Goal: Task Accomplishment & Management: Manage account settings

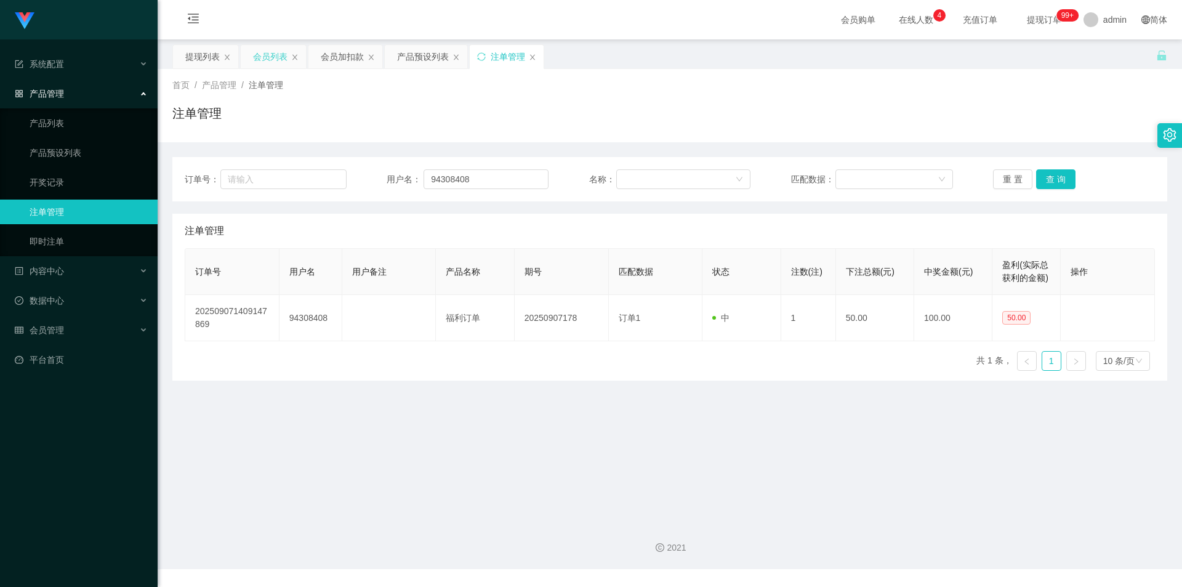
click at [265, 49] on div "会员列表" at bounding box center [270, 56] width 34 height 23
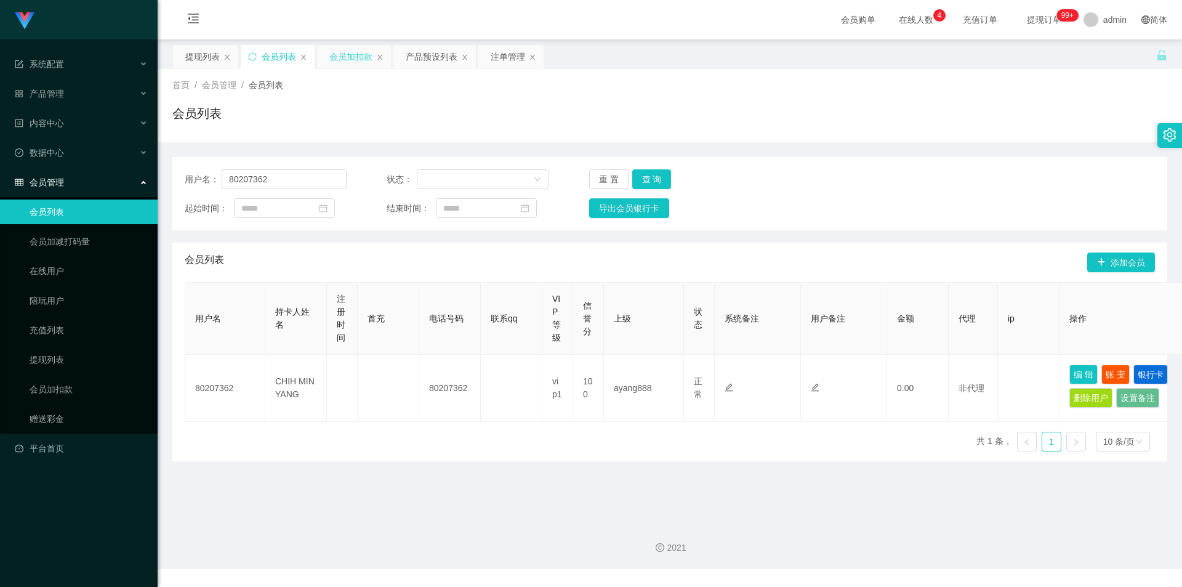
click at [346, 57] on div "会员加扣款" at bounding box center [350, 56] width 43 height 23
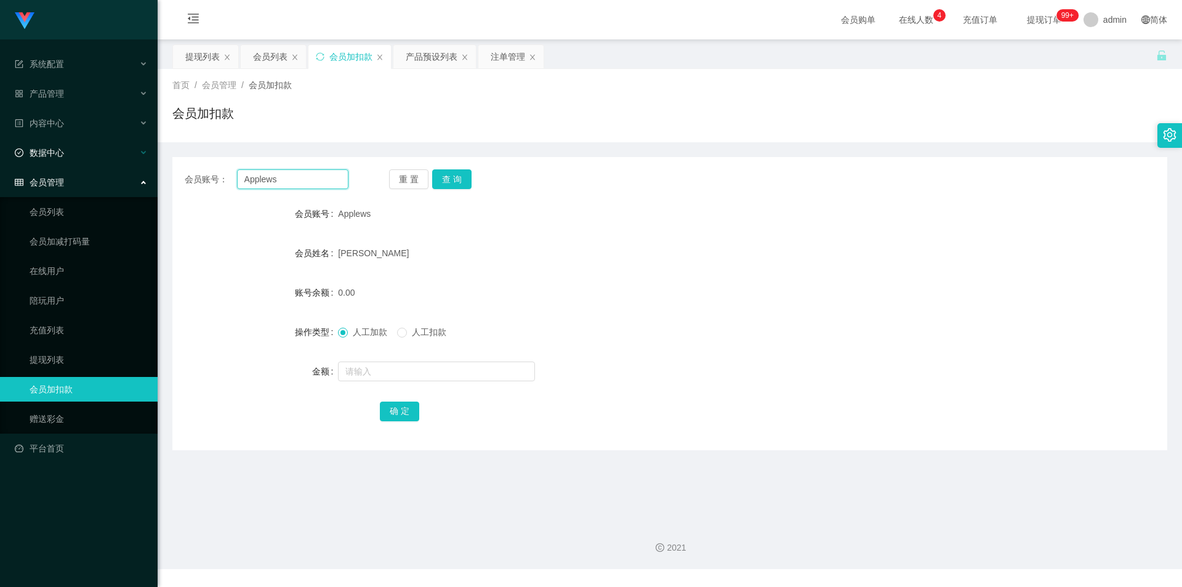
click at [236, 180] on div "会员账号： Applews" at bounding box center [267, 179] width 164 height 20
drag, startPoint x: 0, startPoint y: 162, endPoint x: 0, endPoint y: 148, distance: 13.5
click at [0, 148] on ul "系统配置 产品管理 产品列表 产品预设列表 开奖记录 注单管理 即时注单 内容中心 数据中心 会员管理 会员列表 会员加减打码量 在线用户 陪玩用户 充值列表…" at bounding box center [79, 256] width 158 height 434
drag, startPoint x: 303, startPoint y: 180, endPoint x: 44, endPoint y: 164, distance: 259.1
click at [44, 164] on section "系统配置 产品管理 产品列表 产品预设列表 开奖记录 注单管理 即时注单 内容中心 数据中心 会员管理 会员列表 会员加减打码量 在线用户 陪玩用户 充值列表…" at bounding box center [591, 284] width 1182 height 569
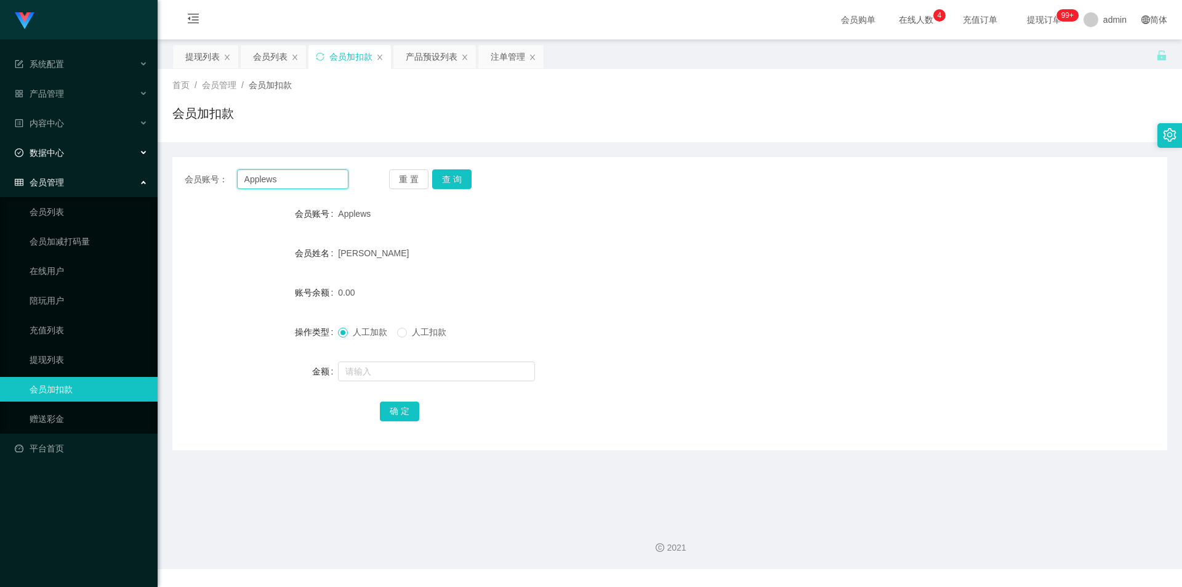
paste input "92769468"
type input "92769468"
click at [438, 180] on button "查 询" at bounding box center [451, 179] width 39 height 20
click at [442, 177] on button "查 询" at bounding box center [451, 179] width 39 height 20
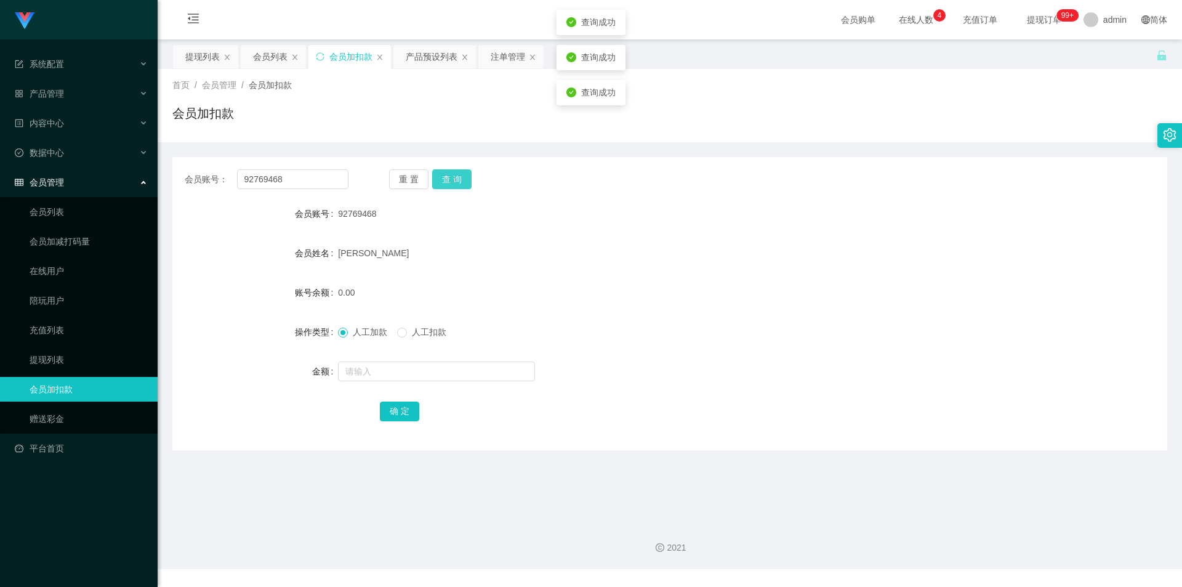
click at [442, 177] on button "查 询" at bounding box center [451, 179] width 39 height 20
click at [265, 59] on div "会员列表" at bounding box center [270, 56] width 34 height 23
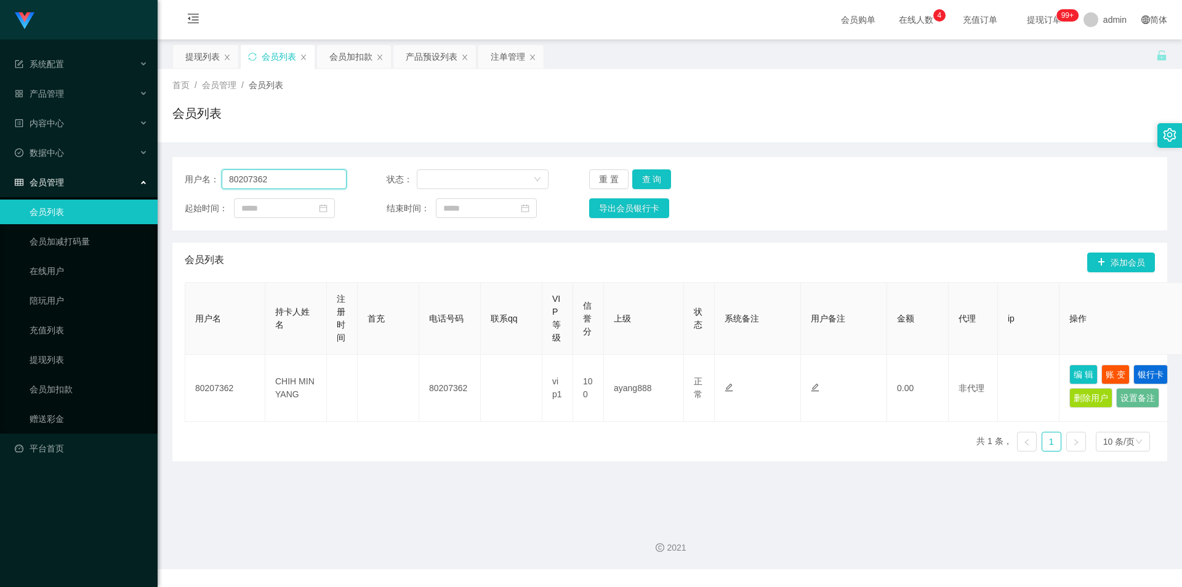
drag, startPoint x: 297, startPoint y: 177, endPoint x: 219, endPoint y: 174, distance: 78.9
click at [0, 158] on section "系统配置 产品管理 产品列表 产品预设列表 开奖记录 注单管理 即时注单 内容中心 数据中心 会员管理 会员列表 会员加减打码量 在线用户 陪玩用户 充值列表…" at bounding box center [591, 284] width 1182 height 569
paste input "92769468"
type input "92769468"
click at [653, 174] on button "查 询" at bounding box center [651, 179] width 39 height 20
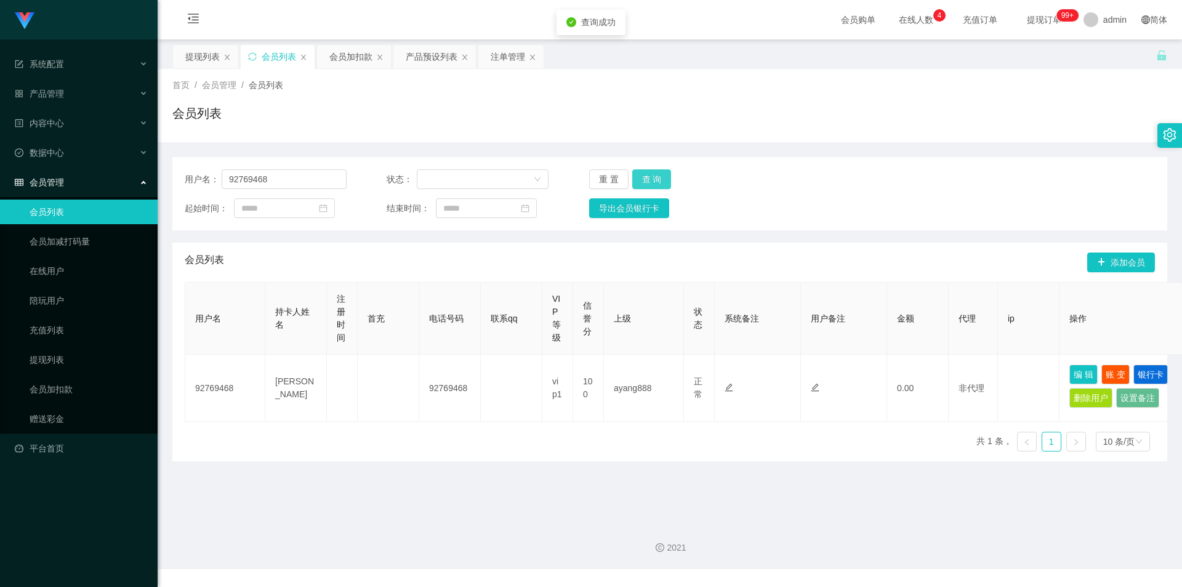
click at [653, 174] on button "查 询" at bounding box center [651, 179] width 39 height 20
click at [653, 174] on div "重 置 查 询" at bounding box center [670, 179] width 162 height 20
click at [653, 174] on button "查 询" at bounding box center [651, 179] width 39 height 20
click at [653, 174] on div "重 置 查 询" at bounding box center [670, 179] width 162 height 20
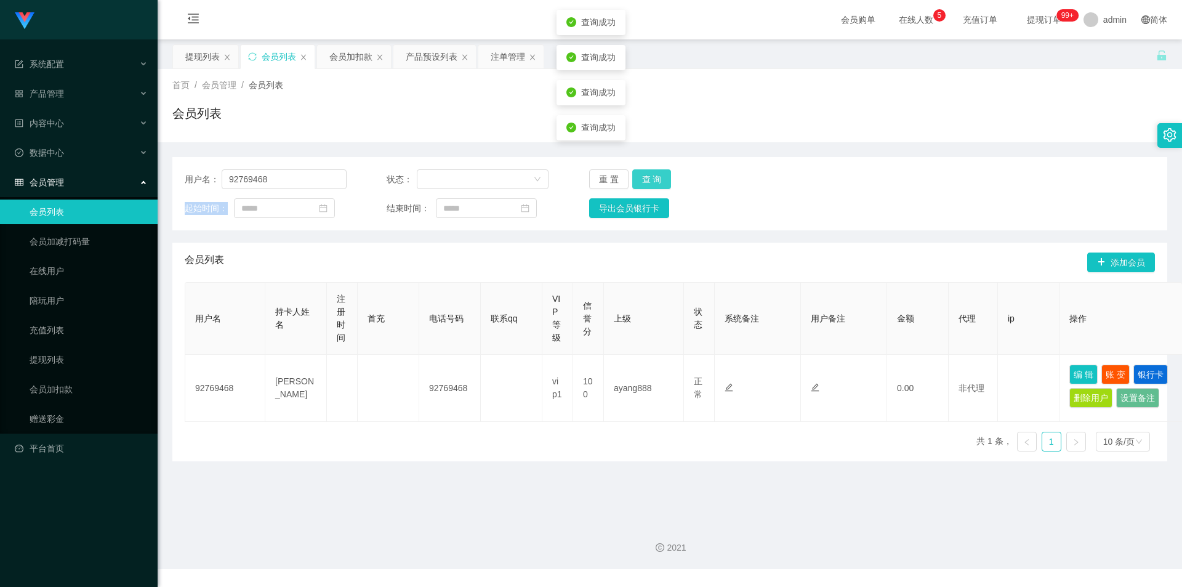
click at [653, 174] on button "查 询" at bounding box center [651, 179] width 39 height 20
click at [653, 174] on div "重 置 查 询" at bounding box center [670, 179] width 162 height 20
click at [653, 174] on button "查 询" at bounding box center [651, 179] width 39 height 20
click at [653, 174] on div "重 置 查 询" at bounding box center [670, 179] width 162 height 20
click at [653, 174] on button "查 询" at bounding box center [651, 179] width 39 height 20
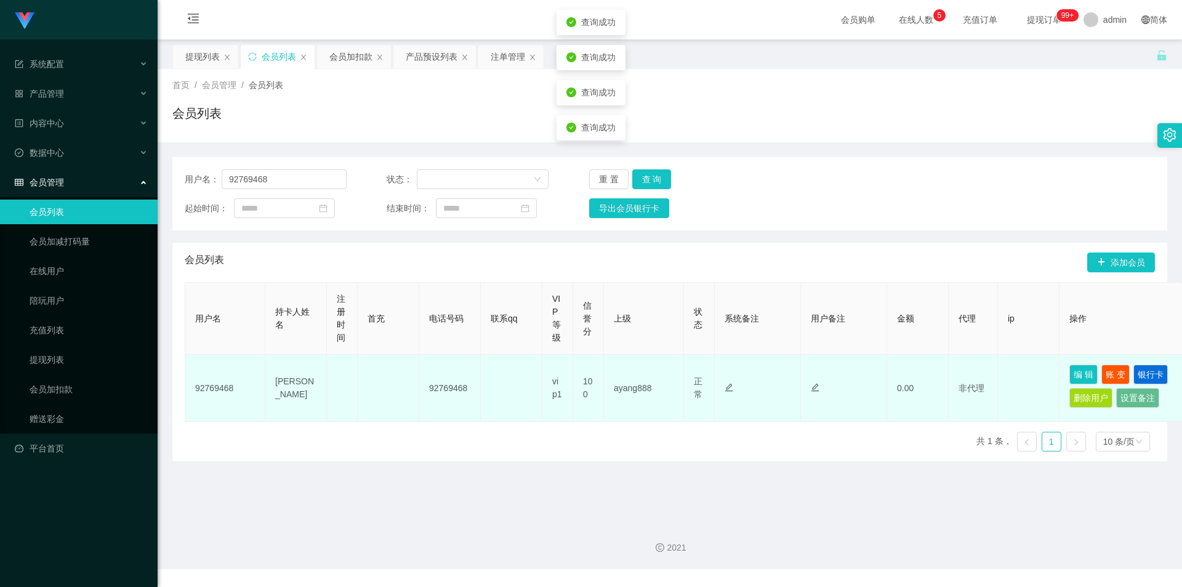
click at [454, 388] on td "92769468" at bounding box center [450, 388] width 62 height 67
copy td "92769468"
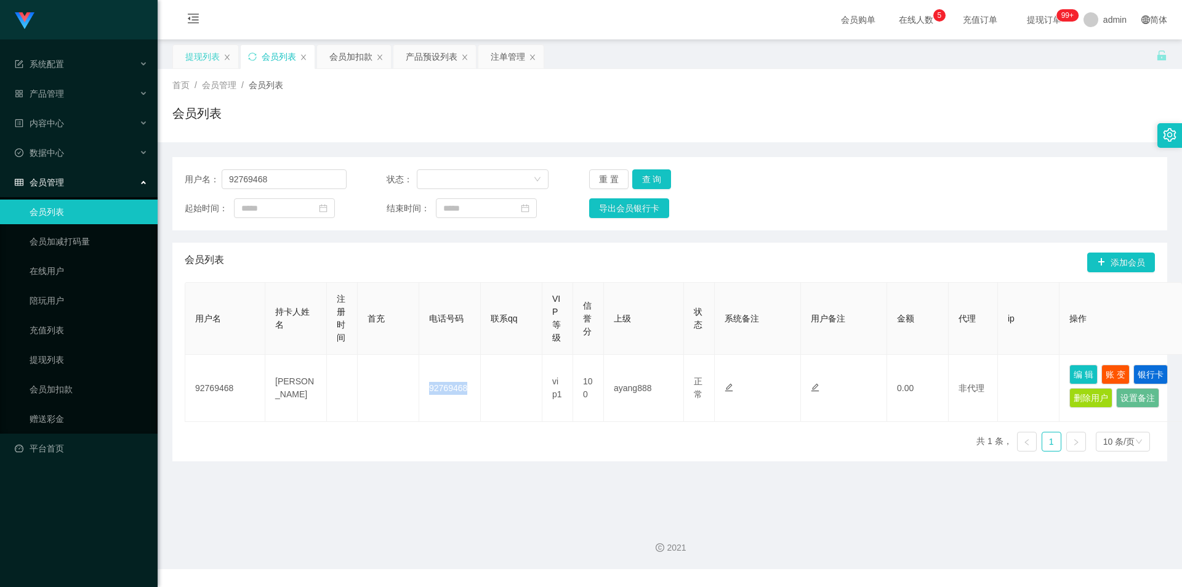
click at [219, 52] on div "提现列表" at bounding box center [202, 56] width 34 height 23
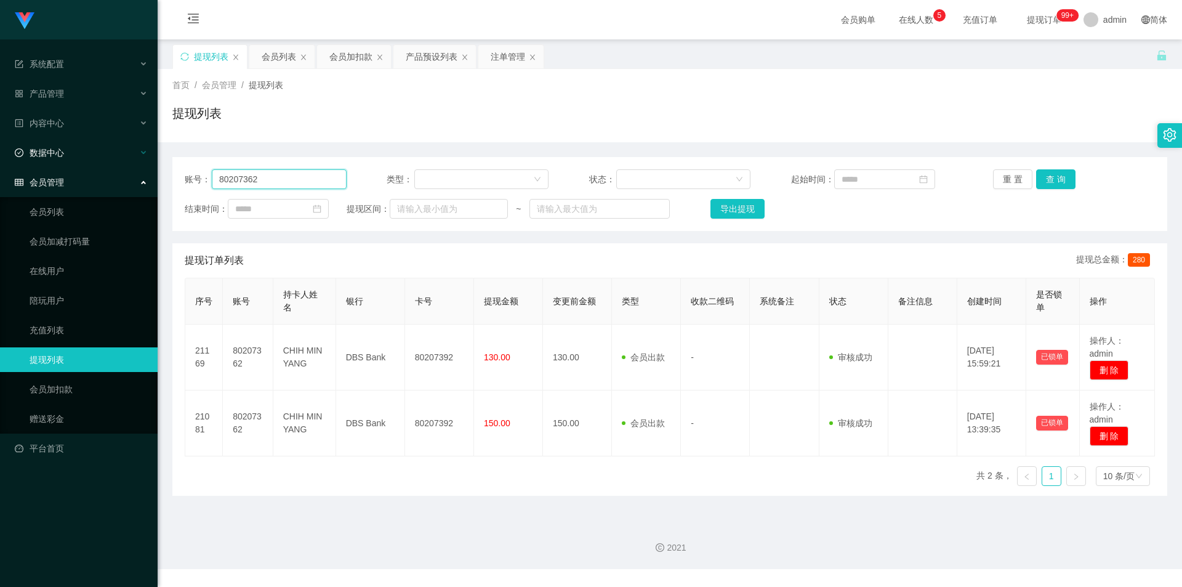
drag, startPoint x: 285, startPoint y: 180, endPoint x: 0, endPoint y: 146, distance: 286.6
click at [0, 146] on section "系统配置 产品管理 产品列表 产品预设列表 开奖记录 注单管理 即时注单 内容中心 数据中心 会员管理 会员列表 会员加减打码量 在线用户 陪玩用户 充值列表…" at bounding box center [591, 284] width 1182 height 569
paste input "92769468"
type input "92769468"
click at [1036, 178] on button "查 询" at bounding box center [1055, 179] width 39 height 20
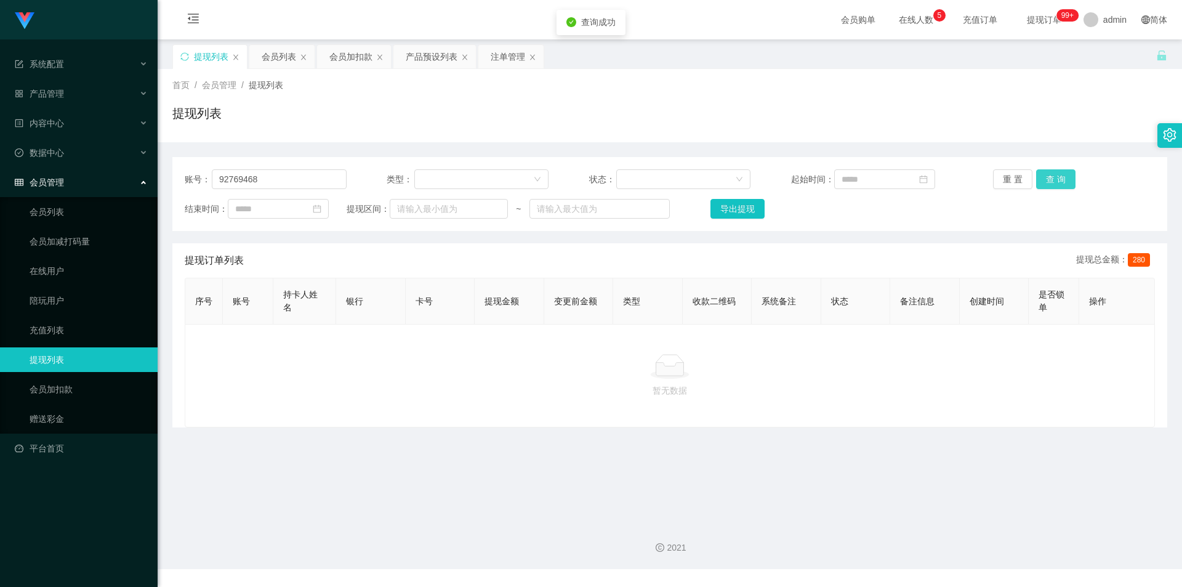
click at [1059, 179] on button "查 询" at bounding box center [1055, 179] width 39 height 20
click at [1054, 172] on button "查 询" at bounding box center [1055, 179] width 39 height 20
click at [1054, 172] on div "重 置 查 询" at bounding box center [1074, 179] width 162 height 20
click at [1054, 172] on button "查 询" at bounding box center [1055, 179] width 39 height 20
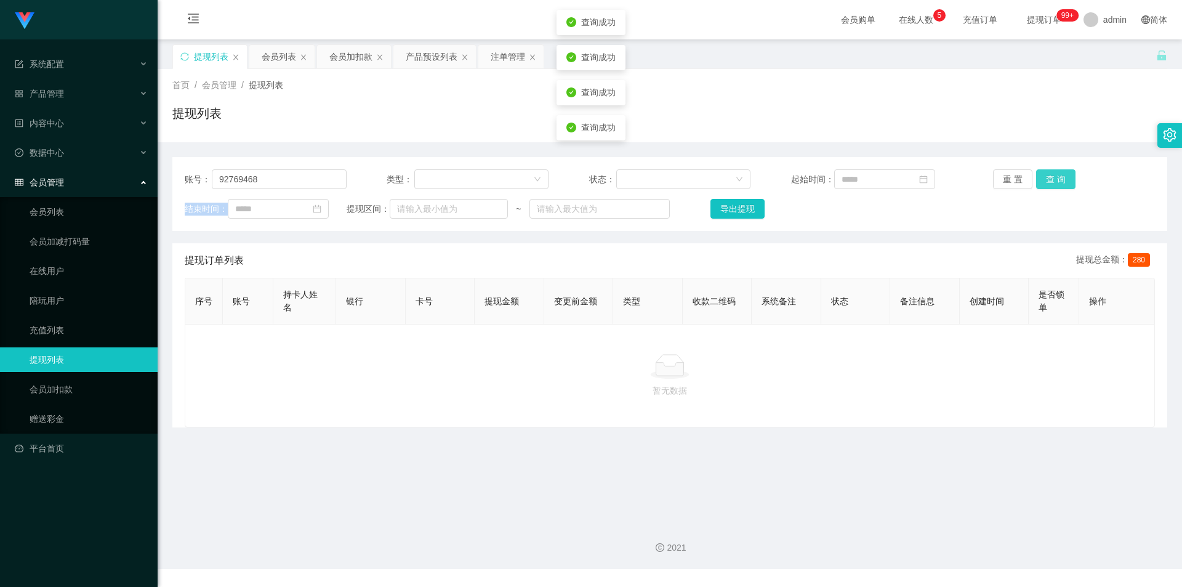
click at [1054, 172] on div "重 置 查 询" at bounding box center [1074, 179] width 162 height 20
click at [1054, 172] on button "查 询" at bounding box center [1055, 179] width 39 height 20
click at [953, 121] on div "提现列表" at bounding box center [669, 118] width 995 height 28
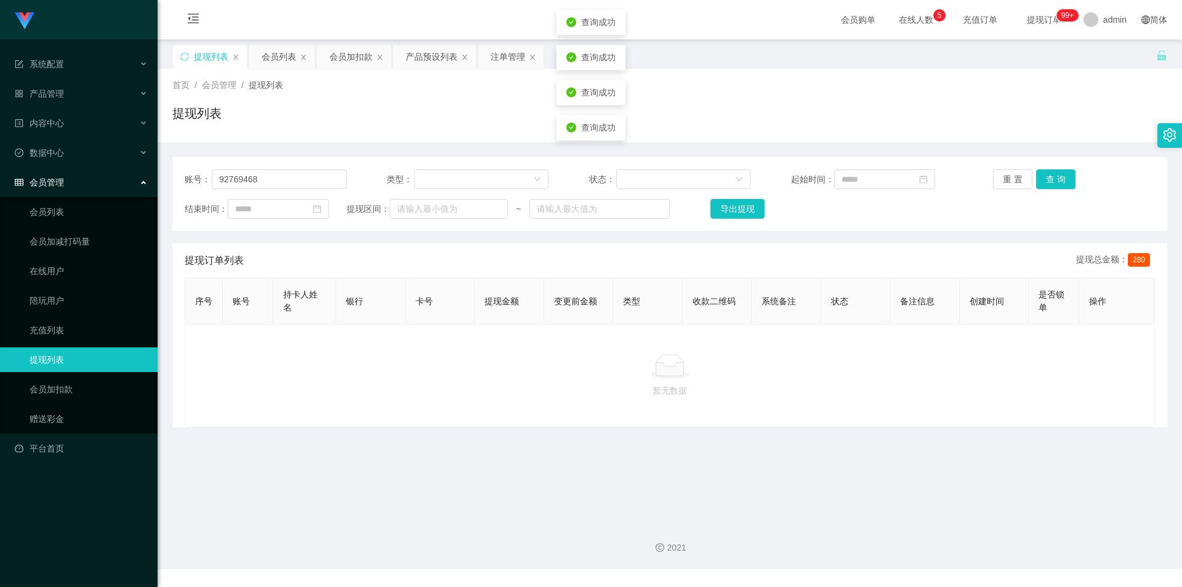
click at [929, 111] on div "提现列表" at bounding box center [669, 118] width 995 height 28
click at [428, 89] on div "首页 / 会员管理 / 提现列表 /" at bounding box center [669, 85] width 995 height 13
click at [342, 55] on div "会员加扣款" at bounding box center [350, 56] width 43 height 23
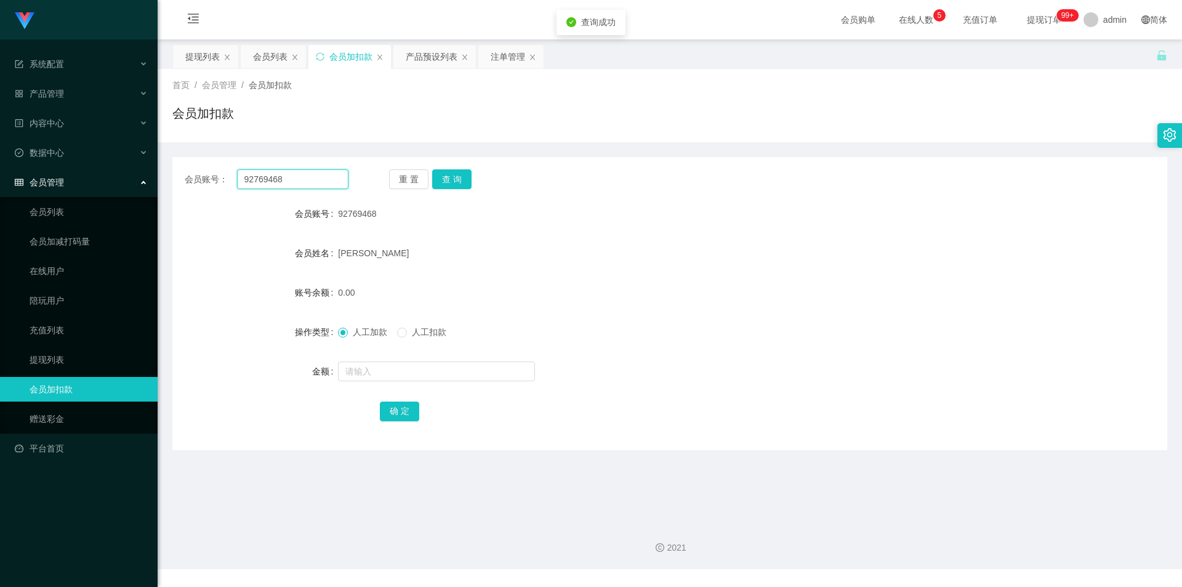
drag, startPoint x: 253, startPoint y: 179, endPoint x: 0, endPoint y: 176, distance: 253.1
click at [0, 176] on section "系统配置 产品管理 产品列表 产品预设列表 开奖记录 注单管理 即时注单 内容中心 数据中心 会员管理 会员列表 会员加减打码量 在线用户 陪玩用户 充值列表…" at bounding box center [591, 284] width 1182 height 569
paste input "text"
type input "92769468"
click at [439, 174] on button "查 询" at bounding box center [451, 179] width 39 height 20
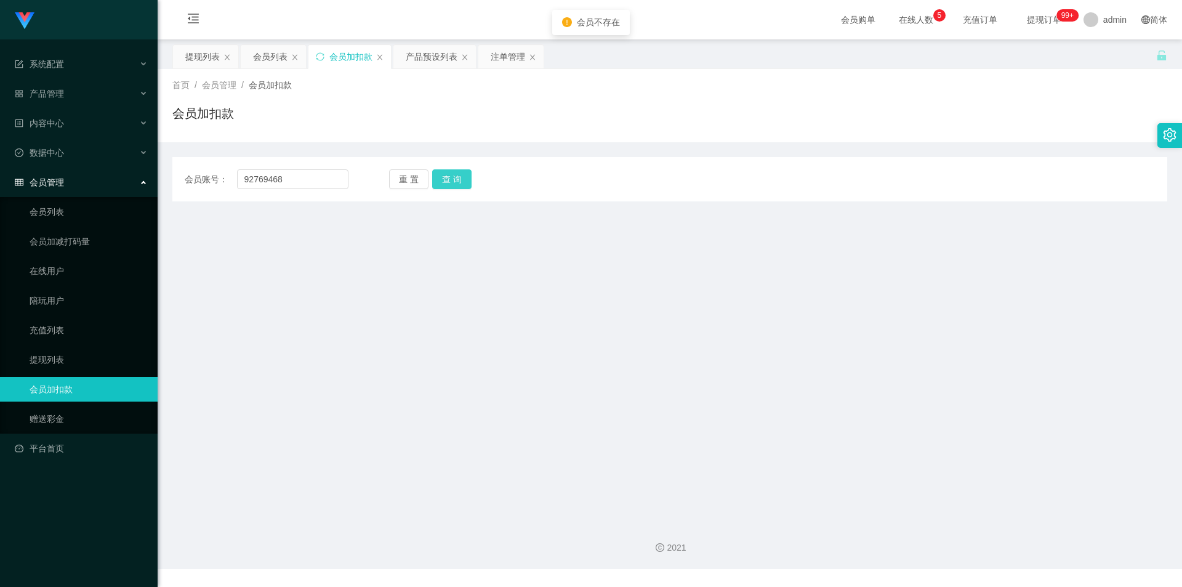
click at [443, 176] on button "查 询" at bounding box center [451, 179] width 39 height 20
drag, startPoint x: 421, startPoint y: 116, endPoint x: 416, endPoint y: 100, distance: 16.8
click at [421, 116] on div "会员加扣款" at bounding box center [669, 118] width 995 height 28
click at [263, 59] on div "会员列表" at bounding box center [270, 56] width 34 height 23
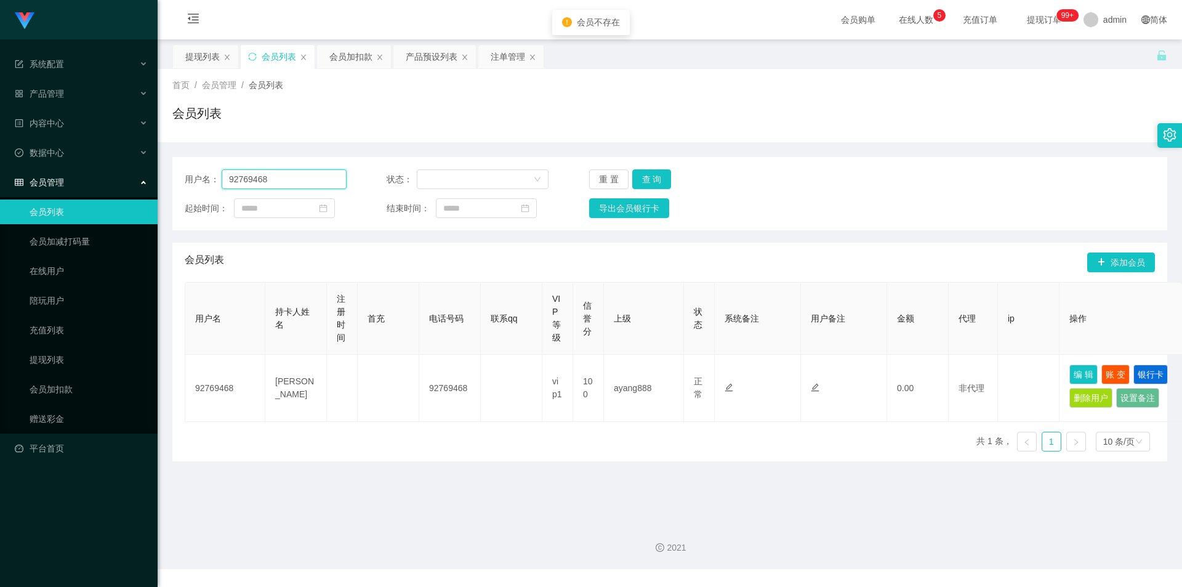
drag, startPoint x: 270, startPoint y: 180, endPoint x: 0, endPoint y: 169, distance: 269.9
click at [0, 173] on section "系统配置 产品管理 产品列表 产品预设列表 开奖记录 注单管理 即时注单 内容中心 数据中心 会员管理 会员列表 会员加减打码量 在线用户 陪玩用户 充值列表…" at bounding box center [591, 284] width 1182 height 569
paste input "text"
click at [652, 176] on button "查 询" at bounding box center [651, 179] width 39 height 20
type input "92769468"
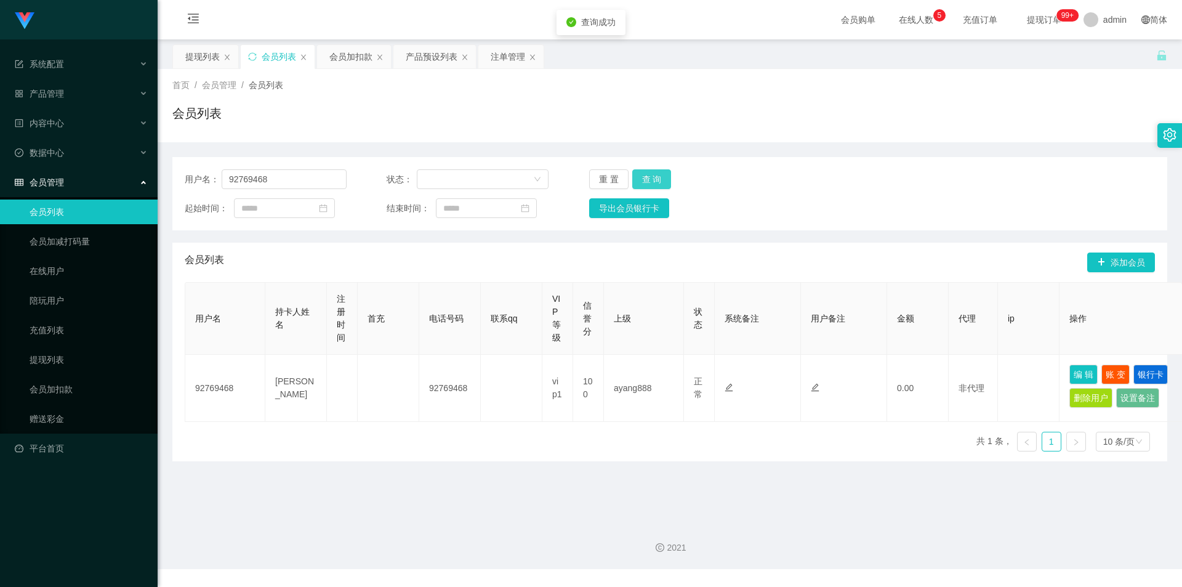
click at [652, 176] on button "查 询" at bounding box center [651, 179] width 39 height 20
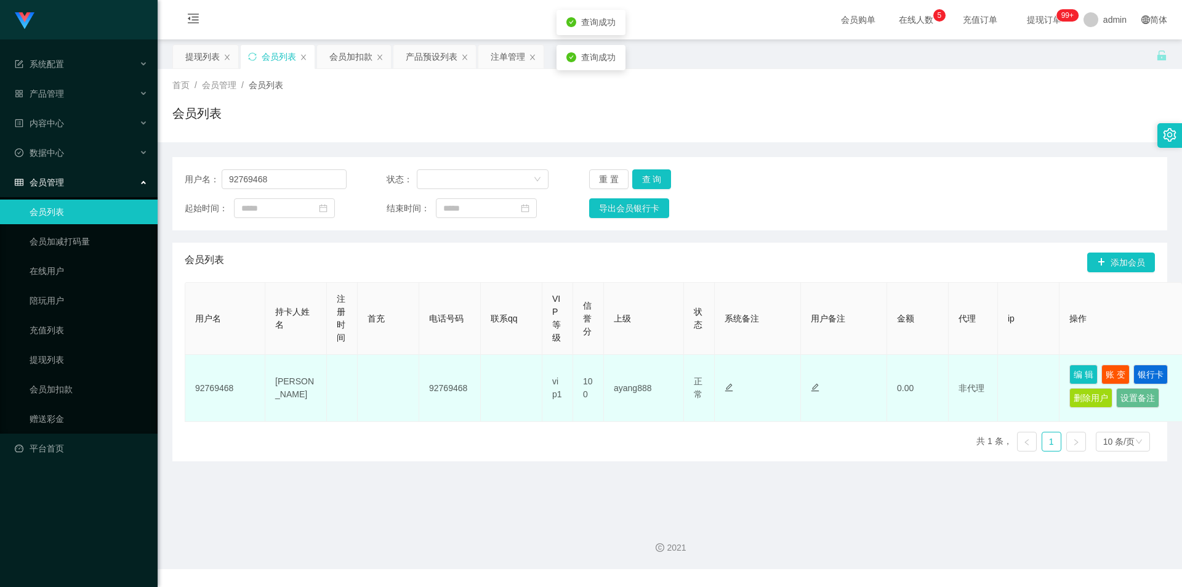
click at [200, 385] on td "92769468" at bounding box center [225, 388] width 80 height 67
copy td "92769468"
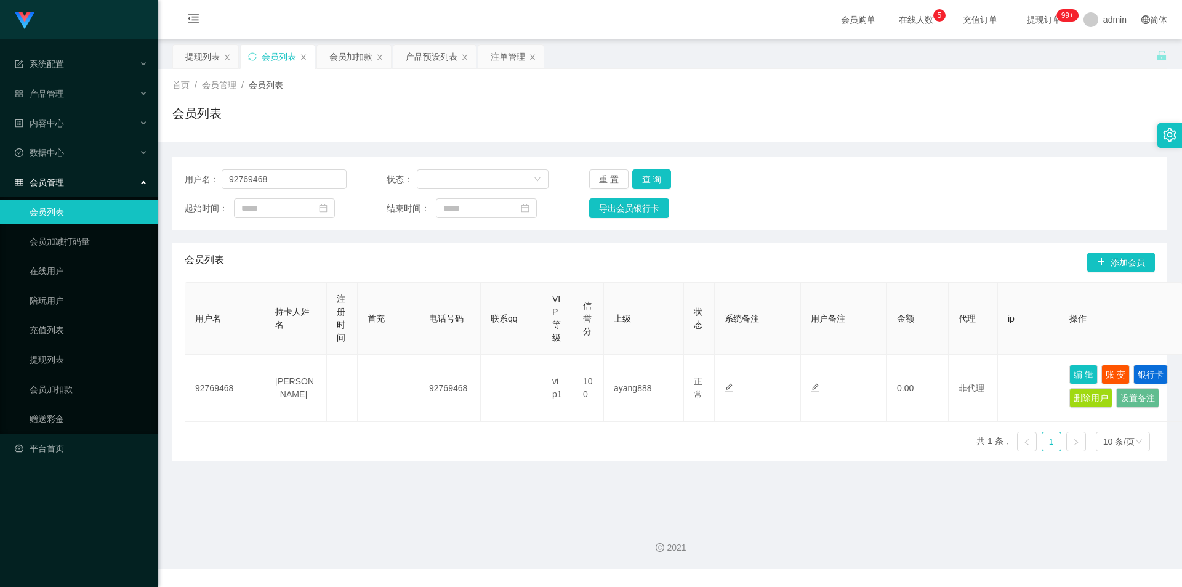
click at [327, 449] on div "用户名 持卡人姓名 注册时间 首充 电话号码 联系qq VIP等级 信誉分 上级 状态 系统备注 用户备注 金额 代理 ip 操作 92769468 [PER…" at bounding box center [670, 371] width 971 height 179
click at [397, 105] on div "会员列表" at bounding box center [669, 118] width 995 height 28
click at [202, 53] on div "提现列表" at bounding box center [202, 56] width 34 height 23
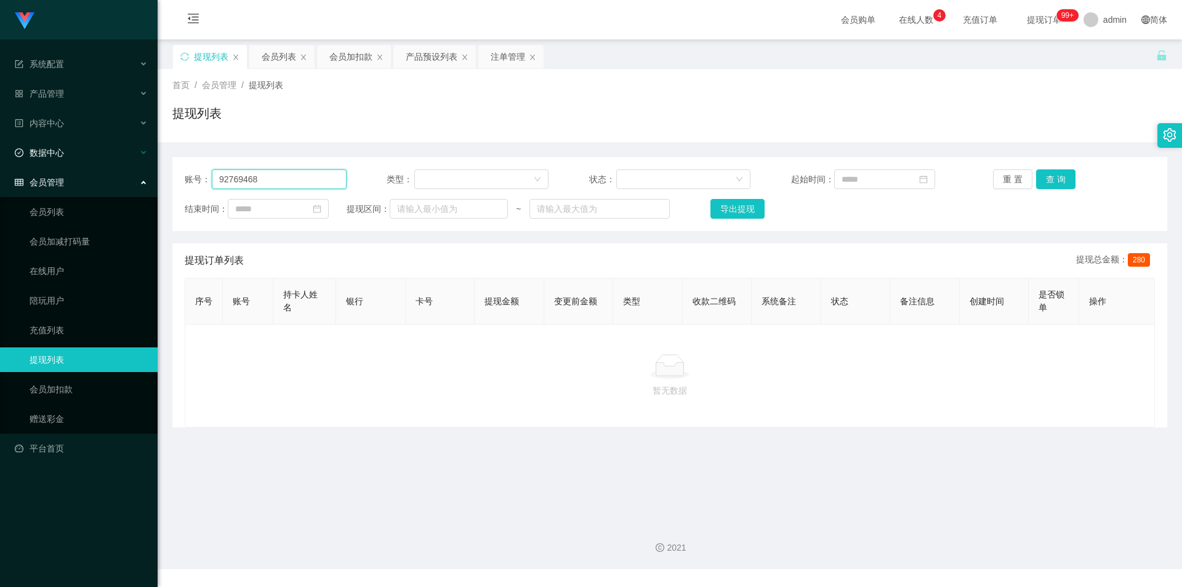
drag, startPoint x: 276, startPoint y: 179, endPoint x: 0, endPoint y: 152, distance: 277.2
click at [0, 152] on section "系统配置 产品管理 产品列表 产品预设列表 开奖记录 注单管理 即时注单 内容中心 数据中心 会员管理 会员列表 会员加减打码量 在线用户 陪玩用户 充值列表…" at bounding box center [591, 284] width 1182 height 569
click at [785, 242] on div "账号： 92769468 类型： 状态： 起始时间： 重 置 查 询 结束时间： 提现区间： ~ 导出提现 提现订单列表 提现总金额： 280 序号 账号 持…" at bounding box center [669, 292] width 995 height 270
click at [891, 236] on div "账号： 92769468 类型： 状态： 起始时间： 重 置 查 询 结束时间： 提现区间： ~ 导出提现 提现订单列表 提现总金额： 280 序号 账号 持…" at bounding box center [669, 292] width 995 height 270
click at [1060, 177] on button "查 询" at bounding box center [1055, 179] width 39 height 20
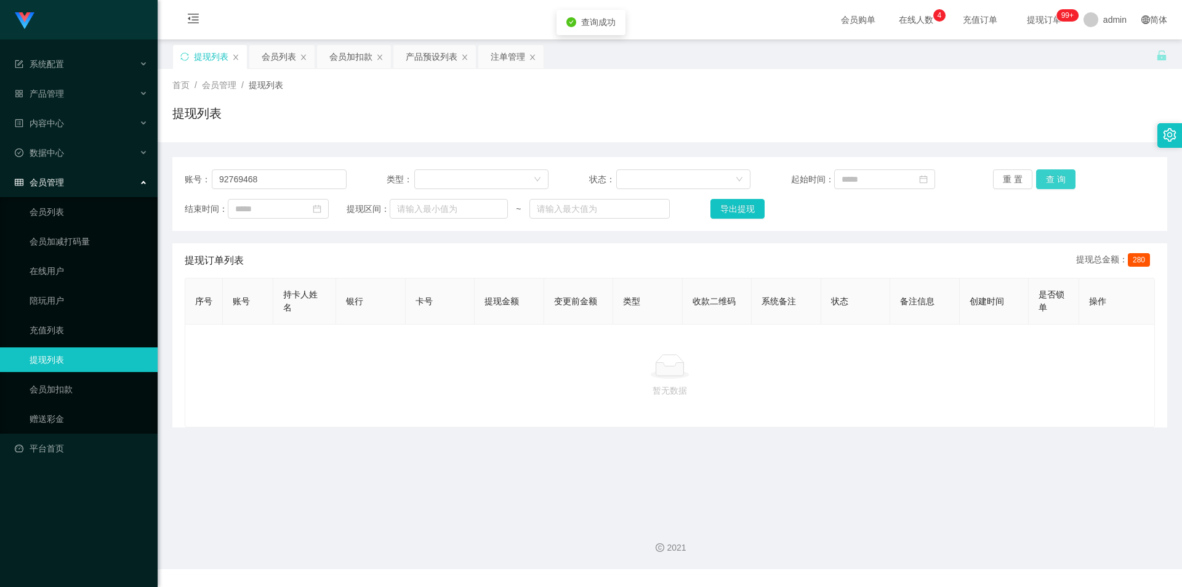
click at [1058, 176] on button "查 询" at bounding box center [1055, 179] width 39 height 20
click at [854, 116] on div "提现列表" at bounding box center [669, 118] width 995 height 28
click at [440, 98] on div "首页 / 会员管理 / 提现列表 / 提现列表" at bounding box center [669, 106] width 995 height 54
click at [382, 83] on div "首页 / 会员管理 / 提现列表 /" at bounding box center [669, 85] width 995 height 13
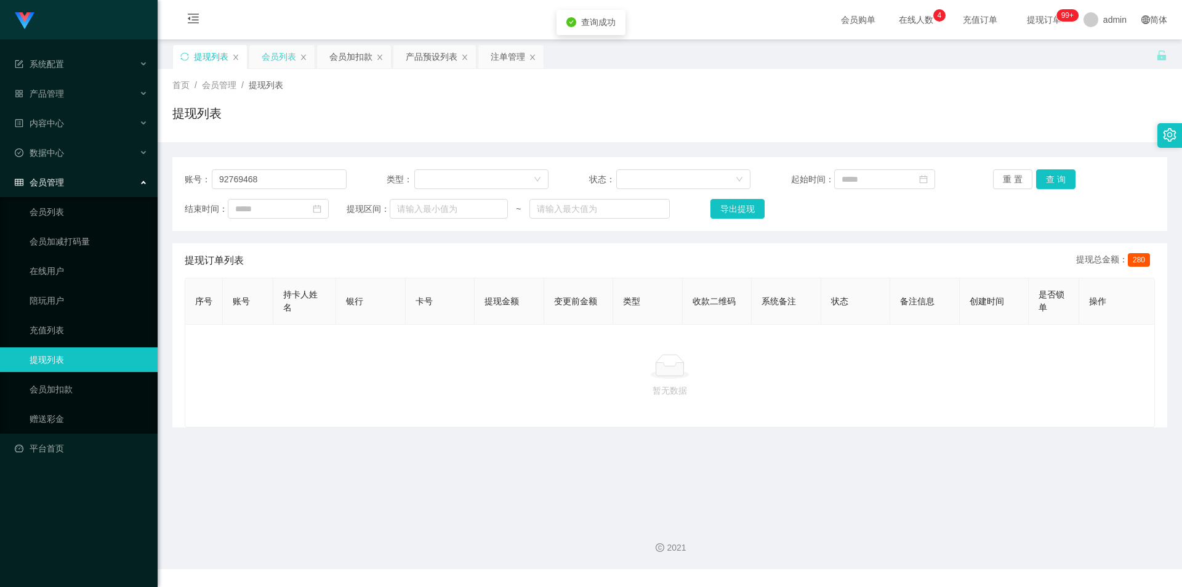
click at [267, 62] on div "会员列表" at bounding box center [279, 56] width 34 height 23
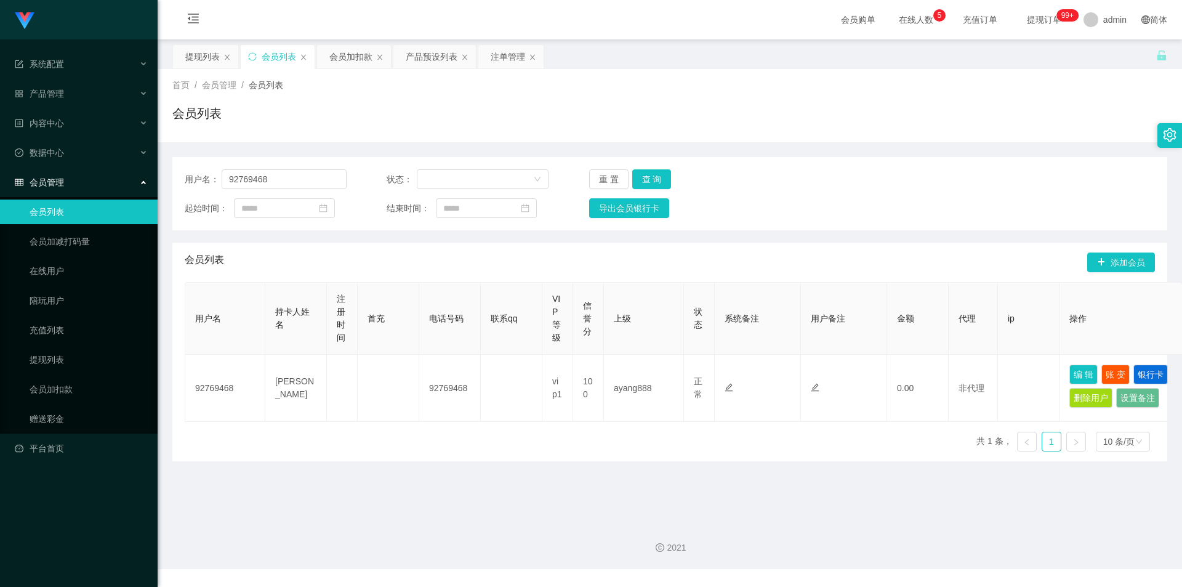
click at [1007, 126] on div "会员列表" at bounding box center [669, 118] width 995 height 28
click at [937, 162] on div "用户名： 92769468 状态： 重 置 查 询 起始时间： 结束时间： 导出会员银行卡" at bounding box center [669, 193] width 995 height 73
click at [254, 54] on icon "图标: sync" at bounding box center [252, 56] width 9 height 9
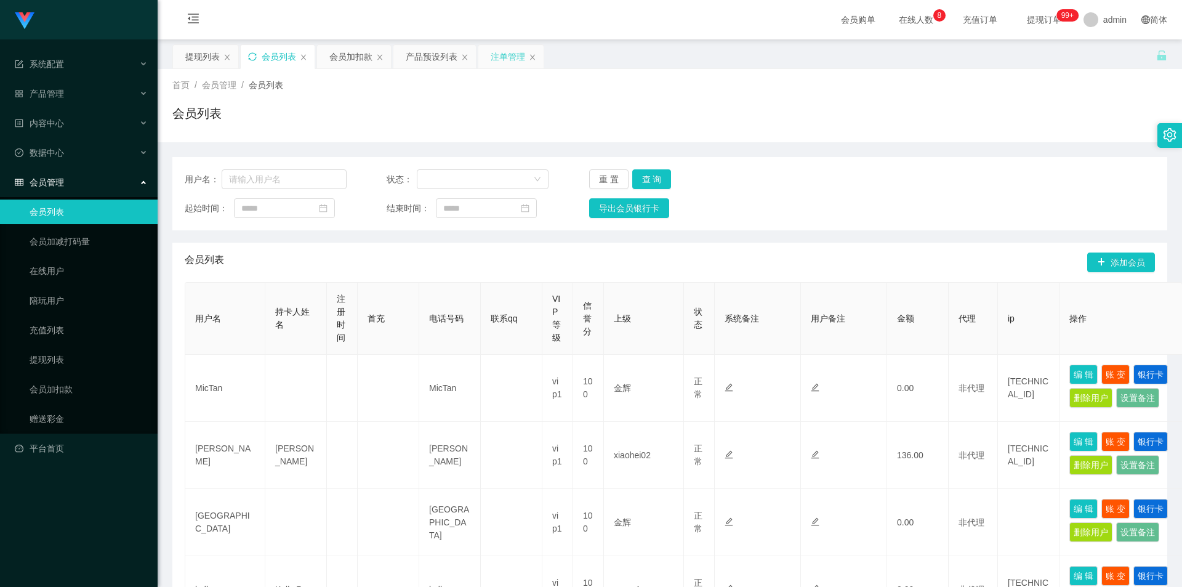
click at [502, 58] on div "注单管理" at bounding box center [508, 56] width 34 height 23
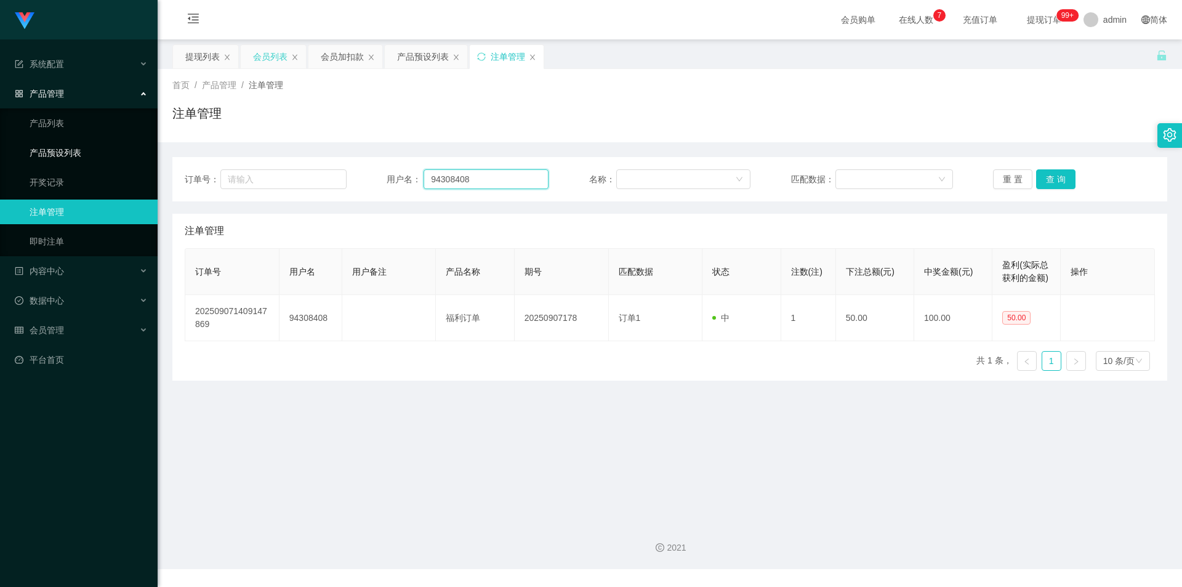
drag, startPoint x: 363, startPoint y: 177, endPoint x: 0, endPoint y: 162, distance: 363.1
click at [0, 161] on section "系统配置 产品管理 产品列表 产品预设列表 开奖记录 注单管理 即时注单 内容中心 数据中心 会员管理 会员列表 会员加减打码量 在线用户 陪玩用户 充值列表…" at bounding box center [591, 284] width 1182 height 569
paste input "276946"
type input "92769468"
click at [1055, 177] on button "查 询" at bounding box center [1055, 179] width 39 height 20
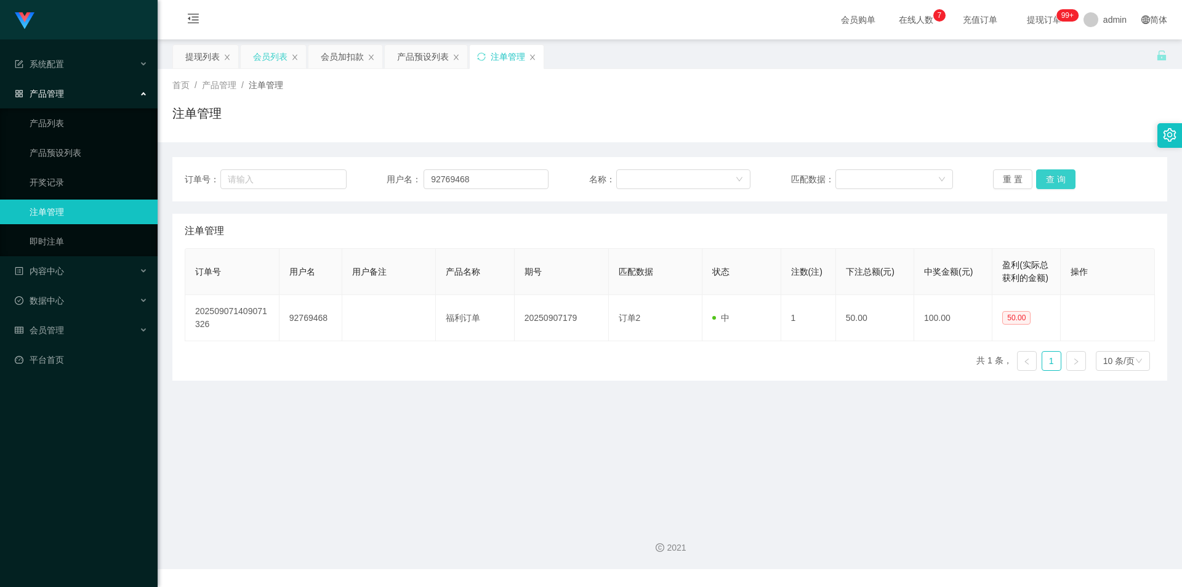
click at [1055, 177] on button "查 询" at bounding box center [1055, 179] width 39 height 20
click at [1000, 107] on div "注单管理" at bounding box center [669, 118] width 995 height 28
click at [919, 97] on div "首页 / 产品管理 / 注单管理 / 注单管理" at bounding box center [669, 106] width 995 height 54
click at [342, 55] on div "会员加扣款" at bounding box center [342, 56] width 43 height 23
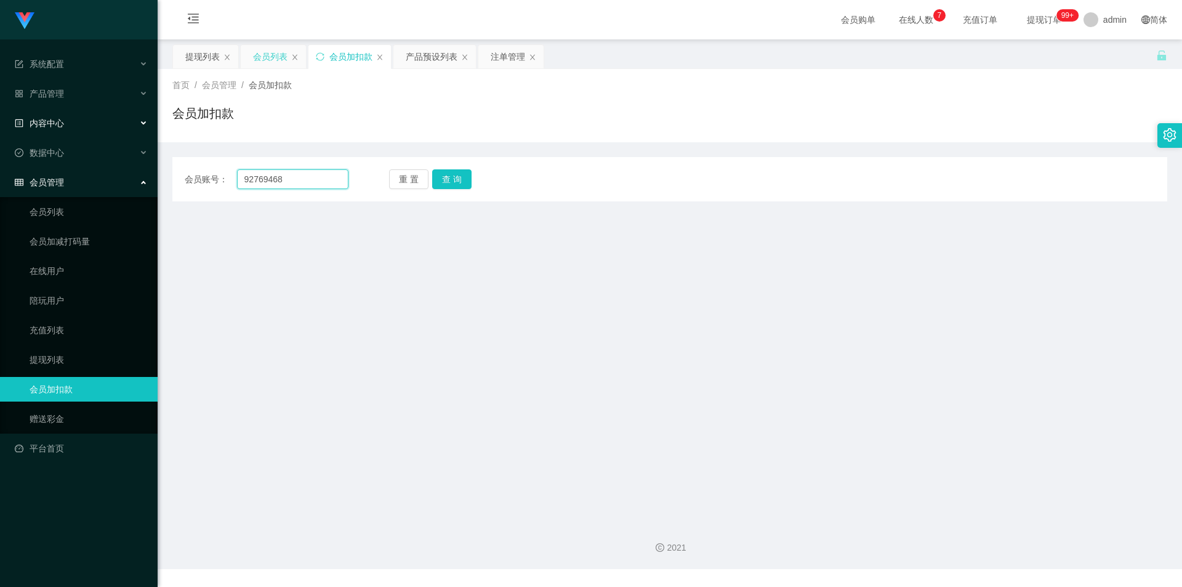
drag, startPoint x: 301, startPoint y: 178, endPoint x: 0, endPoint y: 135, distance: 303.5
click at [0, 135] on section "系统配置 产品管理 产品列表 产品预设列表 开奖记录 注单管理 即时注单 内容中心 数据中心 会员管理 会员列表 会员加减打码量 在线用户 陪玩用户 充值列表…" at bounding box center [591, 284] width 1182 height 569
paste input "text"
type input "92769468"
click at [448, 179] on button "查 询" at bounding box center [451, 179] width 39 height 20
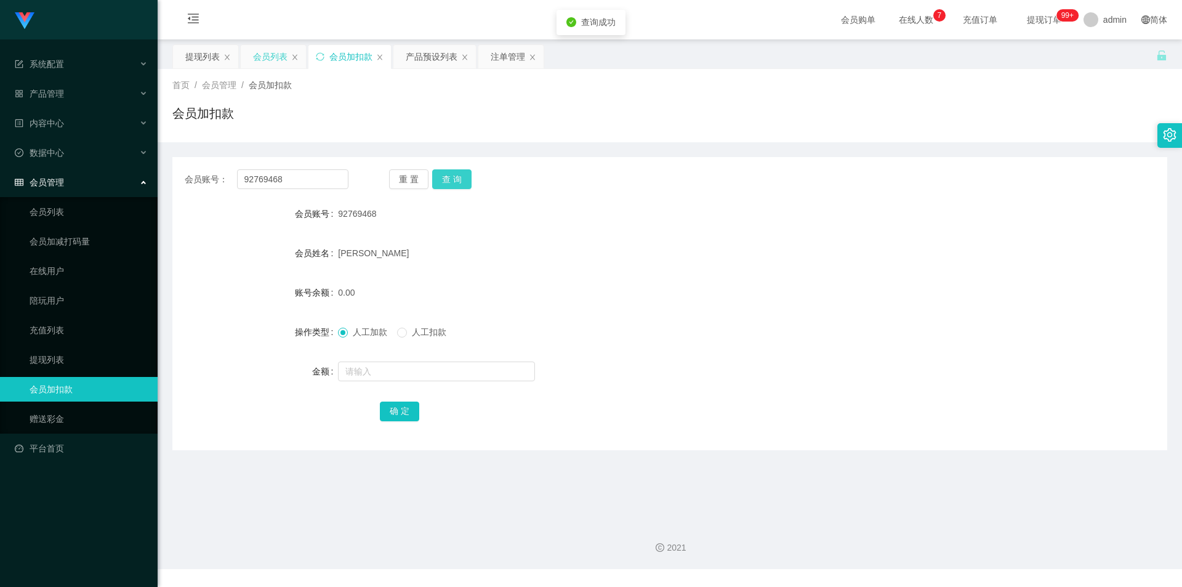
click at [448, 179] on button "查 询" at bounding box center [451, 179] width 39 height 20
click at [342, 113] on div "会员加扣款" at bounding box center [669, 118] width 995 height 28
click at [201, 54] on div "提现列表" at bounding box center [202, 56] width 34 height 23
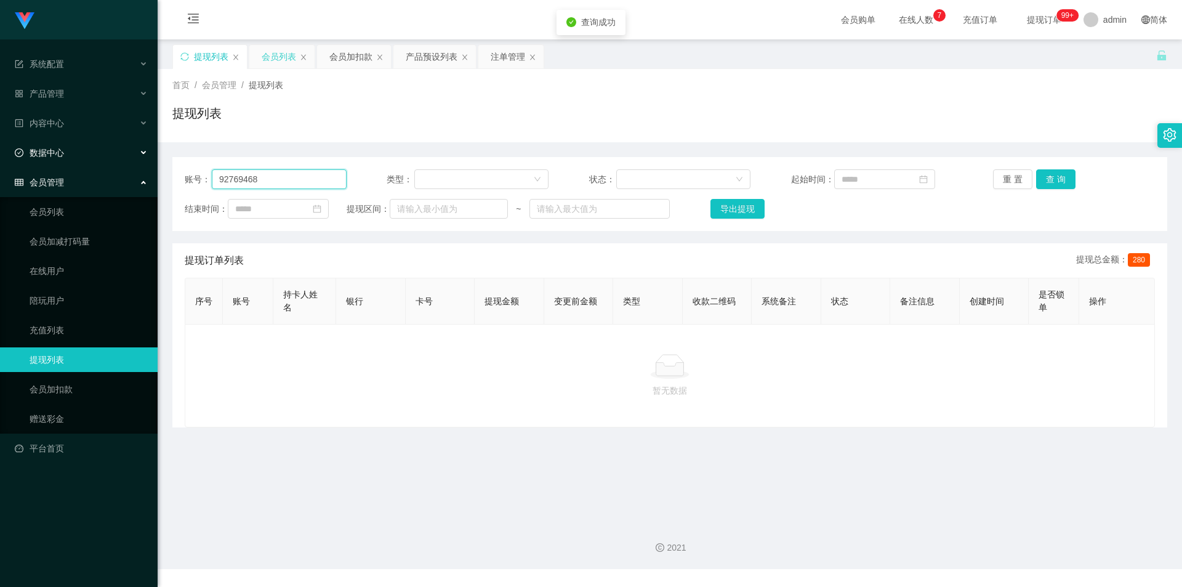
drag, startPoint x: 171, startPoint y: 179, endPoint x: 0, endPoint y: 150, distance: 173.7
click at [0, 150] on section "系统配置 产品管理 产品列表 产品预设列表 开奖记录 注单管理 即时注单 内容中心 数据中心 会员管理 会员列表 会员加减打码量 在线用户 陪玩用户 充值列表…" at bounding box center [591, 284] width 1182 height 569
paste input "text"
type input "92769468"
click at [1046, 178] on button "查 询" at bounding box center [1055, 179] width 39 height 20
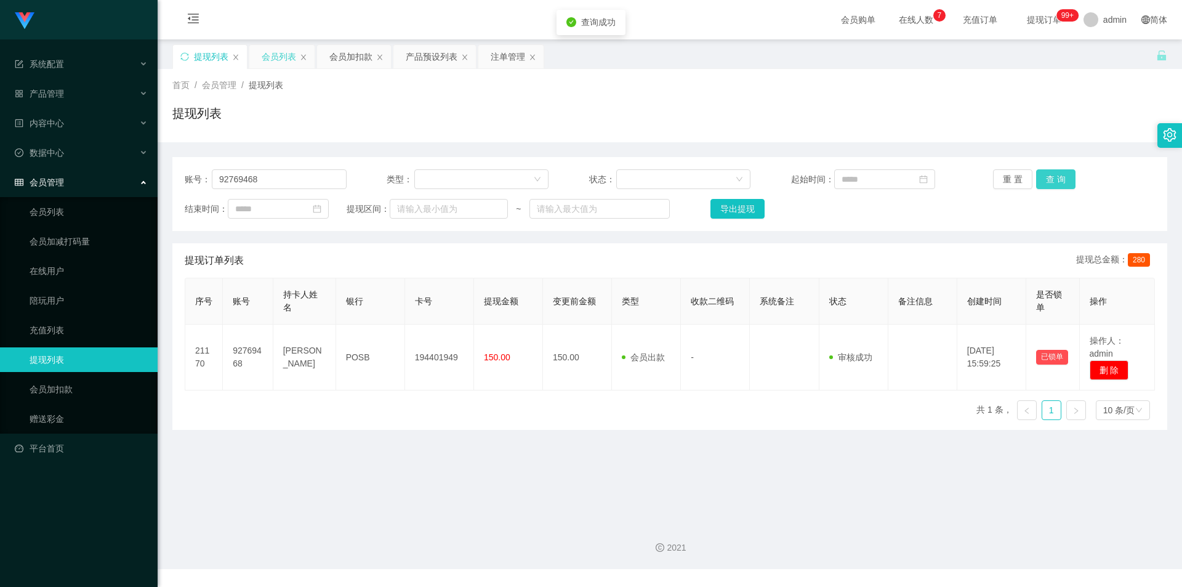
click at [1048, 175] on button "查 询" at bounding box center [1055, 179] width 39 height 20
click at [1056, 117] on div "提现列表" at bounding box center [669, 118] width 995 height 28
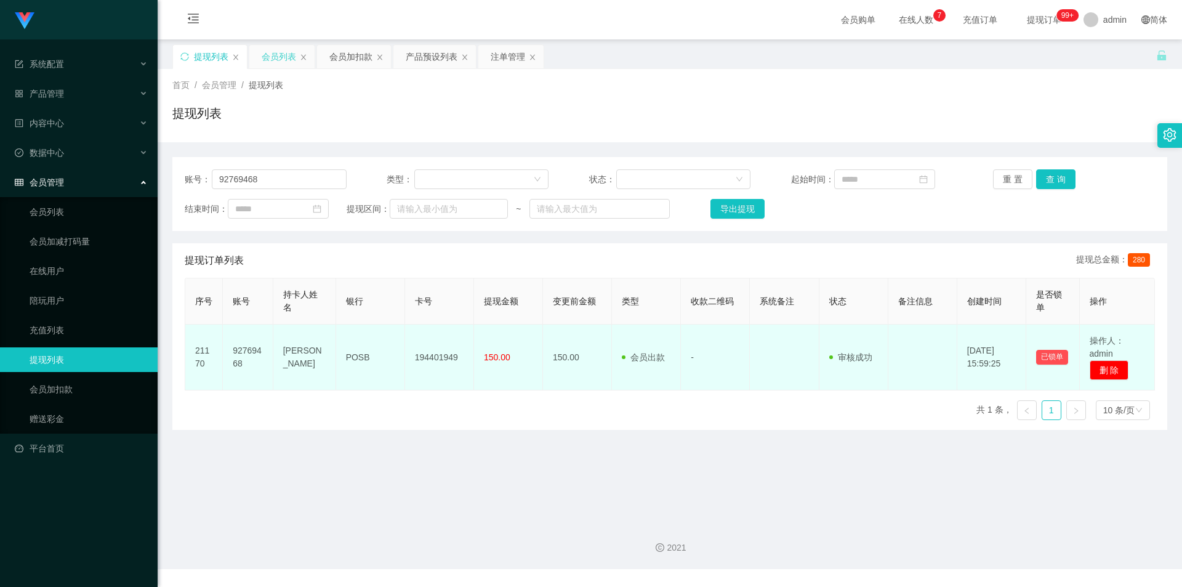
click at [241, 353] on td "92769468" at bounding box center [248, 358] width 50 height 66
copy td "92769468"
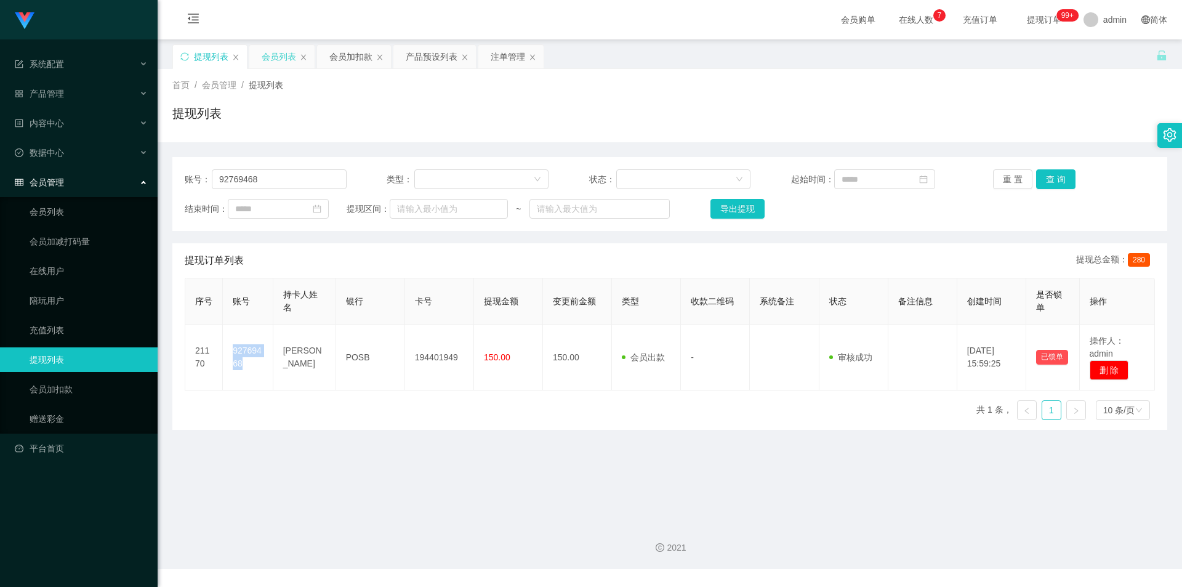
click at [287, 62] on div "会员列表" at bounding box center [279, 56] width 34 height 23
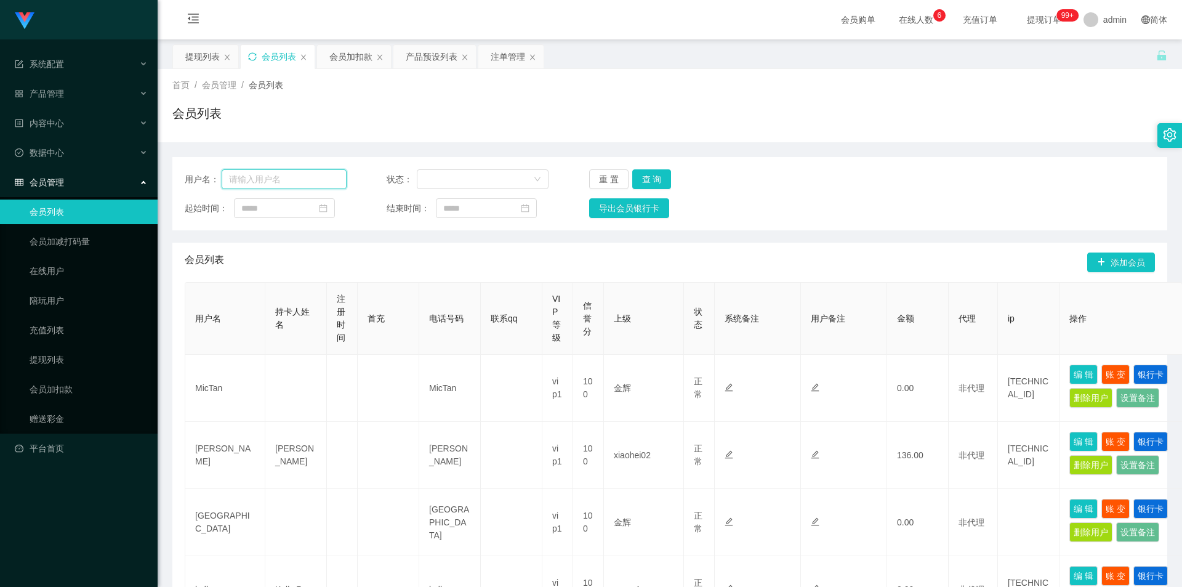
click at [286, 175] on input "text" at bounding box center [284, 179] width 125 height 20
paste input "92769468"
type input "92769468"
click at [645, 179] on button "查 询" at bounding box center [651, 179] width 39 height 20
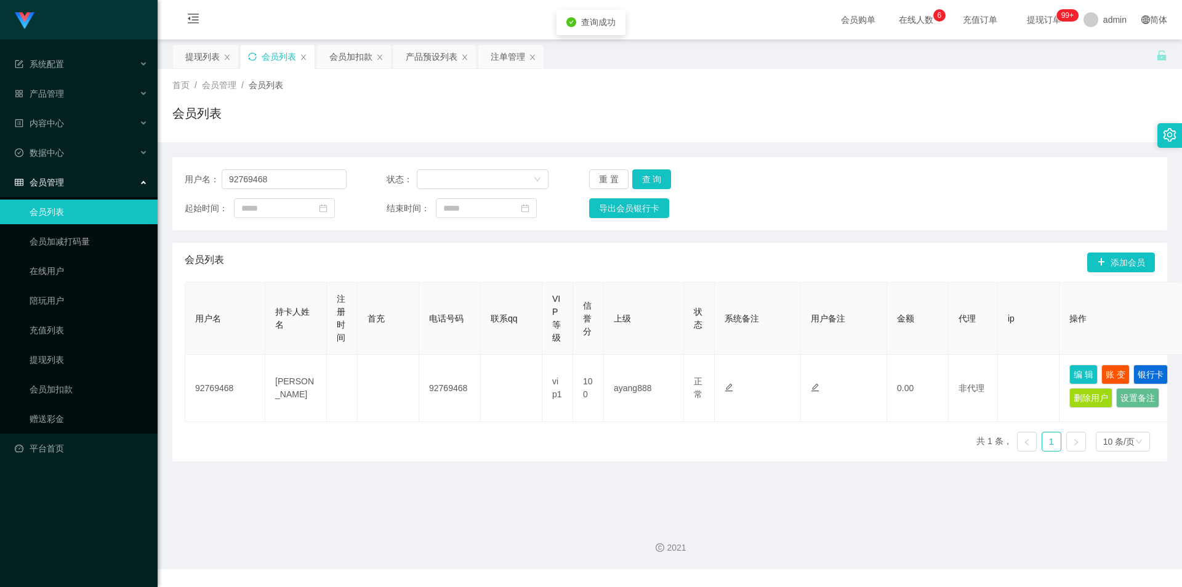
click at [939, 120] on div "会员列表" at bounding box center [669, 118] width 995 height 28
click at [990, 132] on div "首页 / 会员管理 / 会员列表 / 会员列表" at bounding box center [670, 105] width 1025 height 73
